Goal: Communication & Community: Answer question/provide support

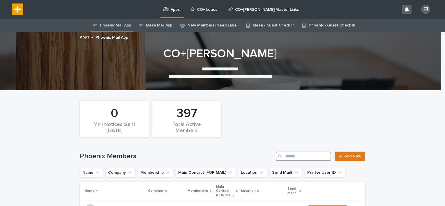
click at [289, 155] on input "Search" at bounding box center [303, 156] width 55 height 9
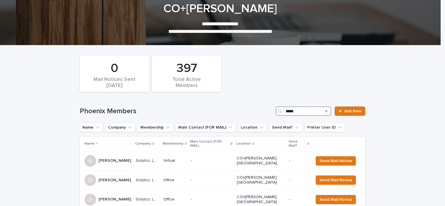
scroll to position [45, 0]
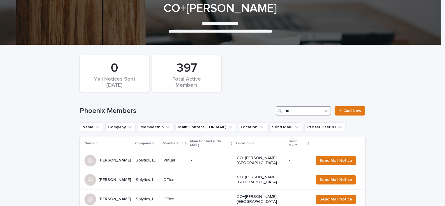
type input "*"
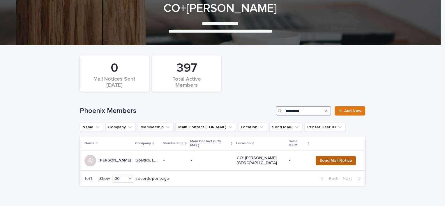
type input "*********"
click at [319, 158] on span "Send Mail Notice" at bounding box center [335, 161] width 33 height 6
drag, startPoint x: 324, startPoint y: 110, endPoint x: 212, endPoint y: 92, distance: 113.3
click at [325, 110] on icon "Search" at bounding box center [326, 111] width 2 height 2
